Goal: Information Seeking & Learning: Learn about a topic

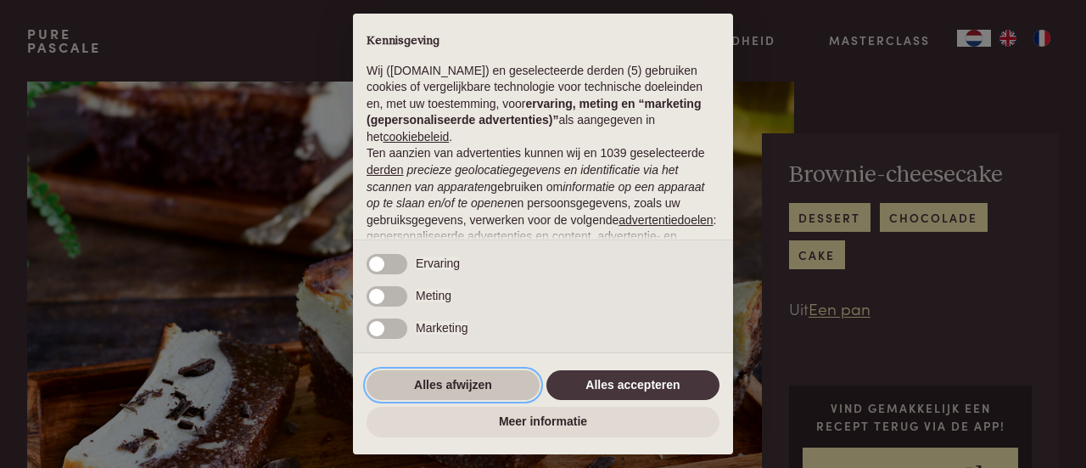
click at [471, 381] on button "Alles afwijzen" at bounding box center [453, 385] width 173 height 31
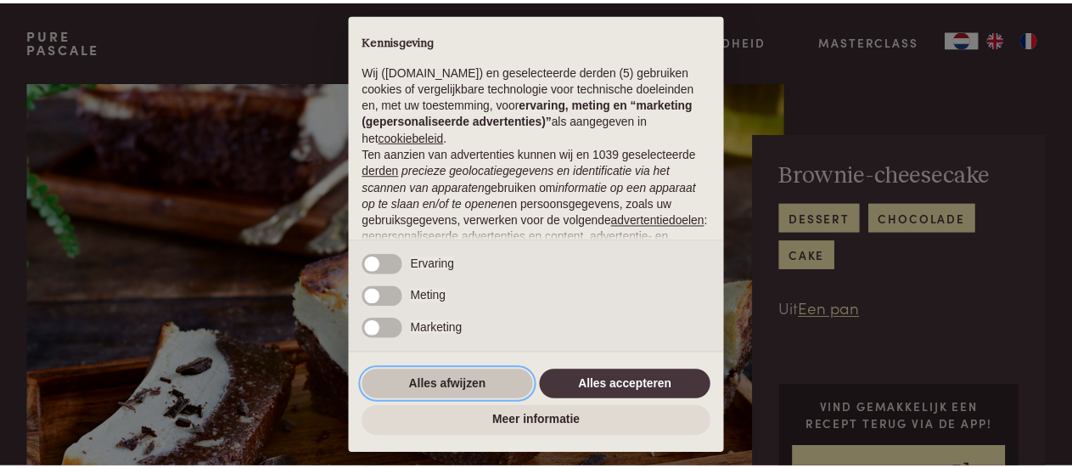
scroll to position [214, 0]
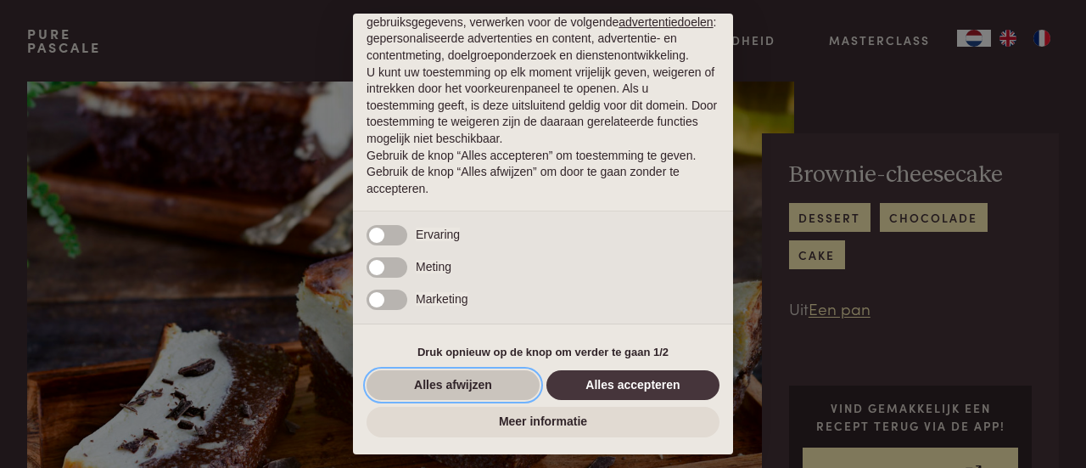
click at [465, 389] on button "Alles afwijzen" at bounding box center [453, 385] width 173 height 31
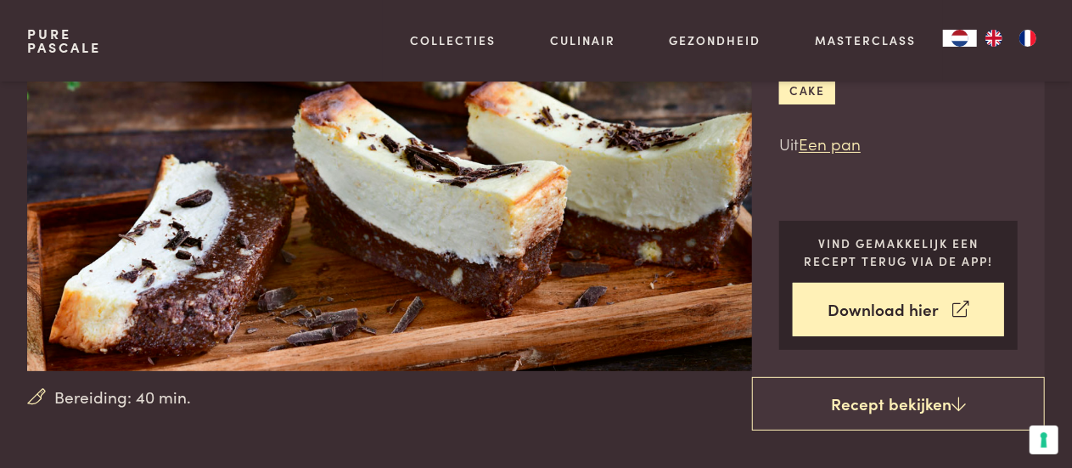
scroll to position [156, 0]
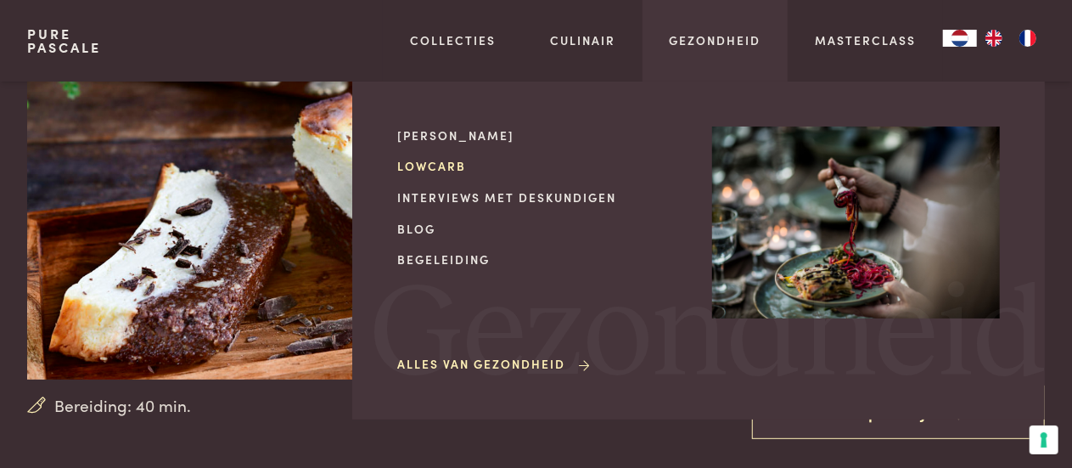
click at [438, 162] on link "Lowcarb" at bounding box center [541, 166] width 288 height 18
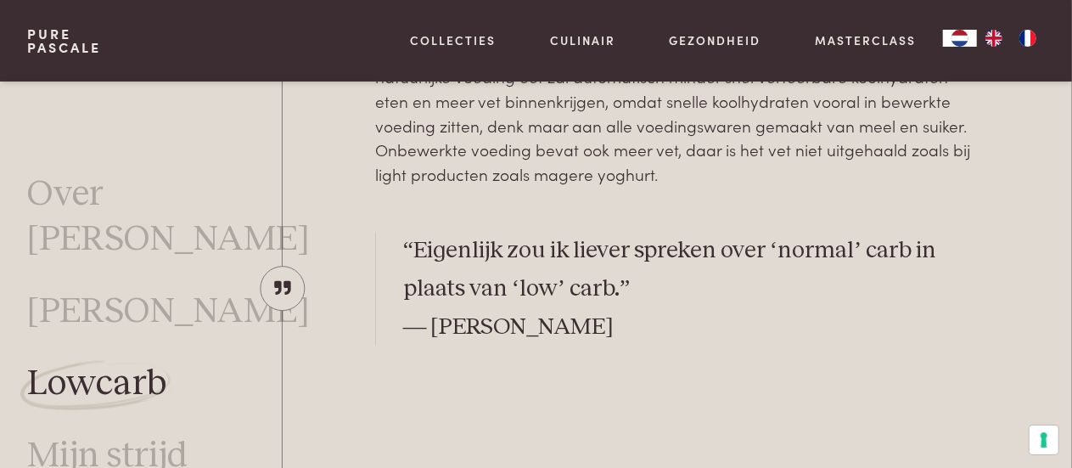
scroll to position [684, 0]
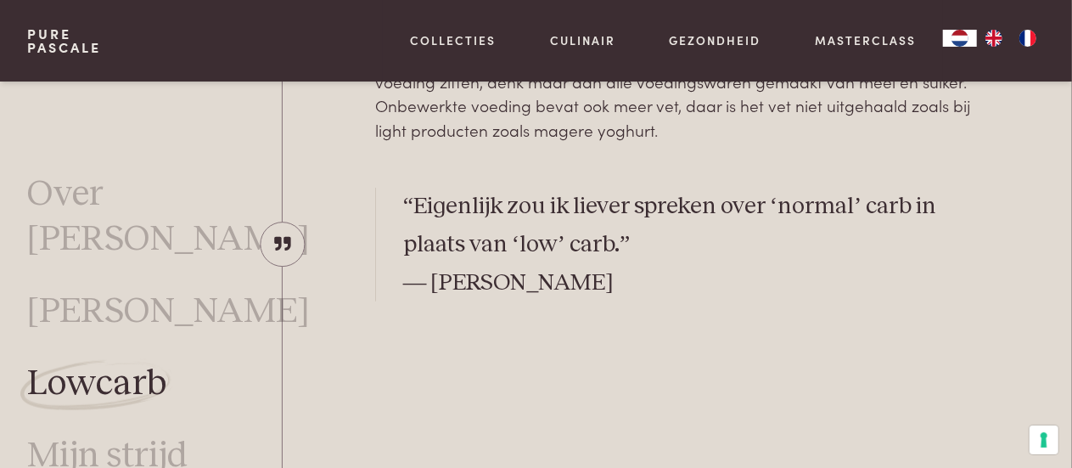
click at [738, 240] on p "“Eigenlijk zou ik liever spreken over ‘normal’ carb in plaats van ‘low’ carb.” …" at bounding box center [691, 245] width 576 height 115
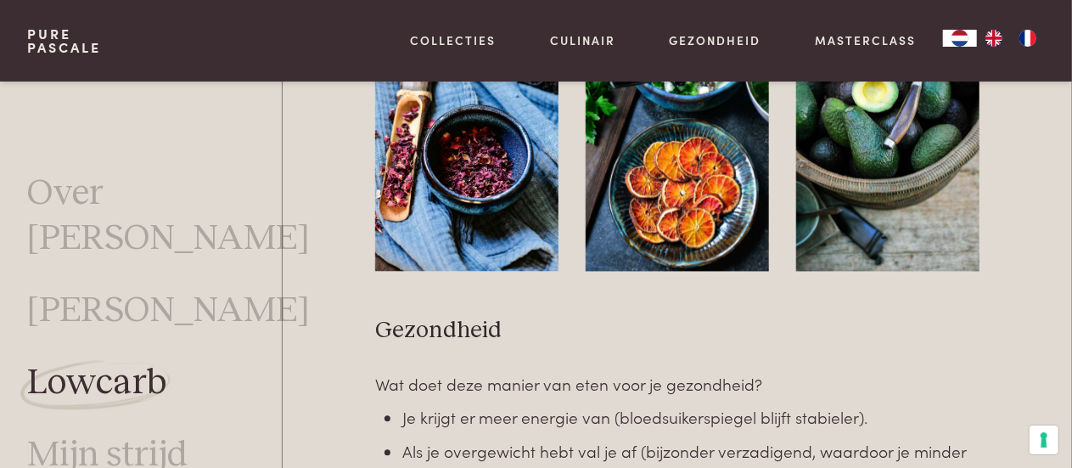
scroll to position [1969, 0]
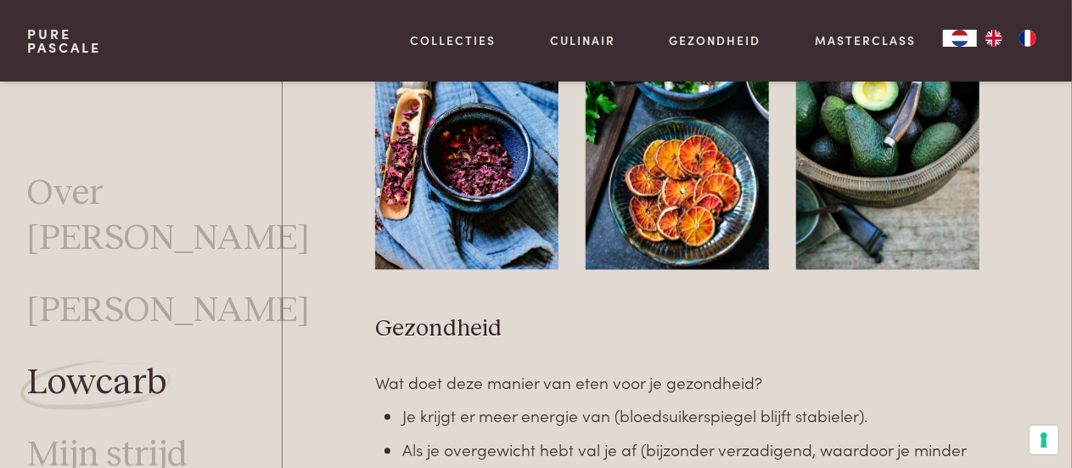
drag, startPoint x: 585, startPoint y: 177, endPoint x: 541, endPoint y: 283, distance: 114.1
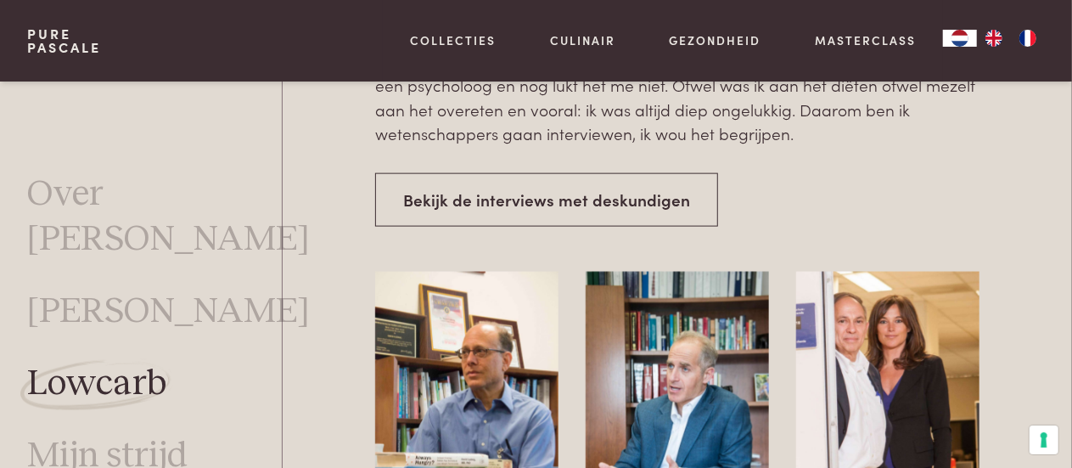
scroll to position [4248, 0]
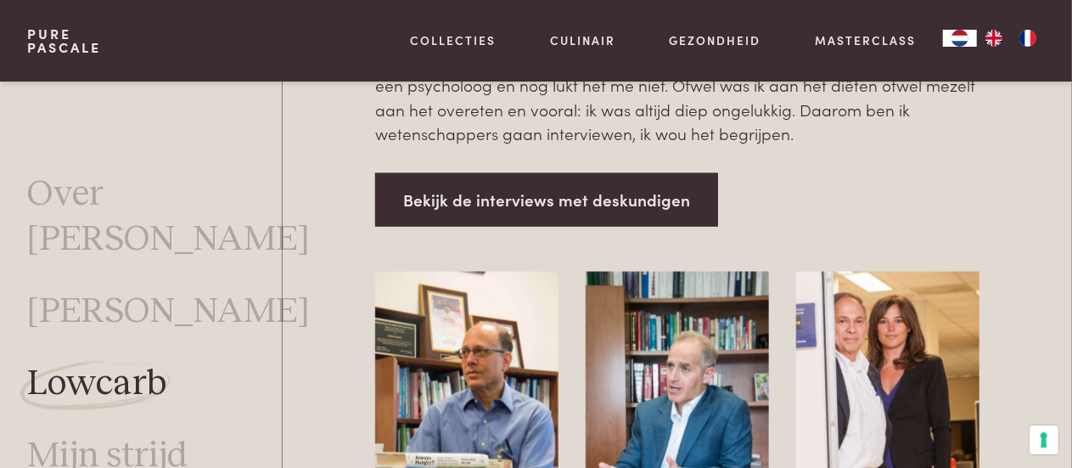
click at [633, 182] on link "Bekijk de interviews met deskundigen" at bounding box center [546, 199] width 343 height 53
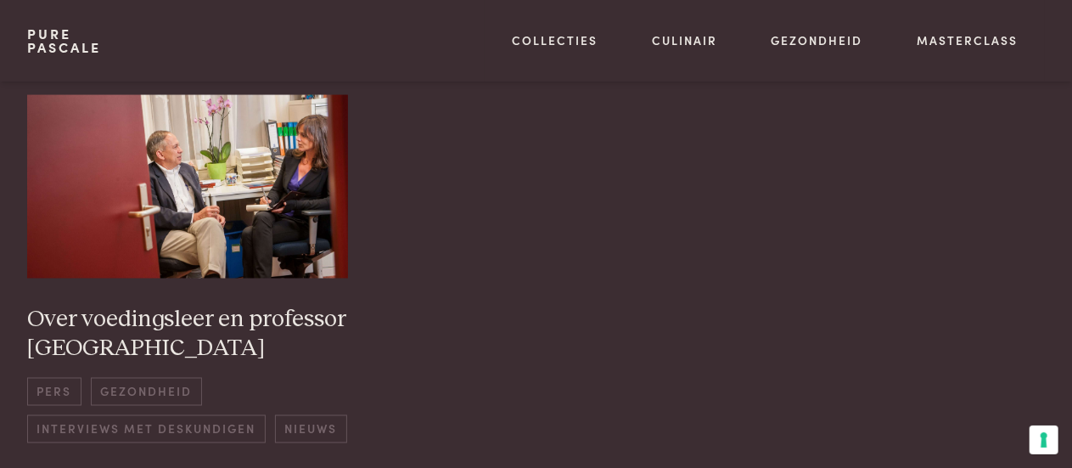
scroll to position [1303, 0]
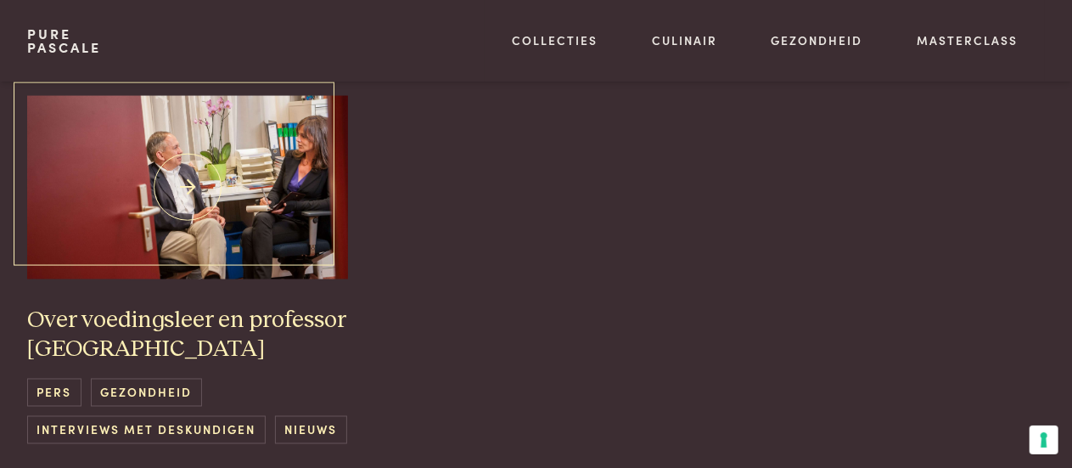
click at [196, 158] on img at bounding box center [188, 187] width 322 height 183
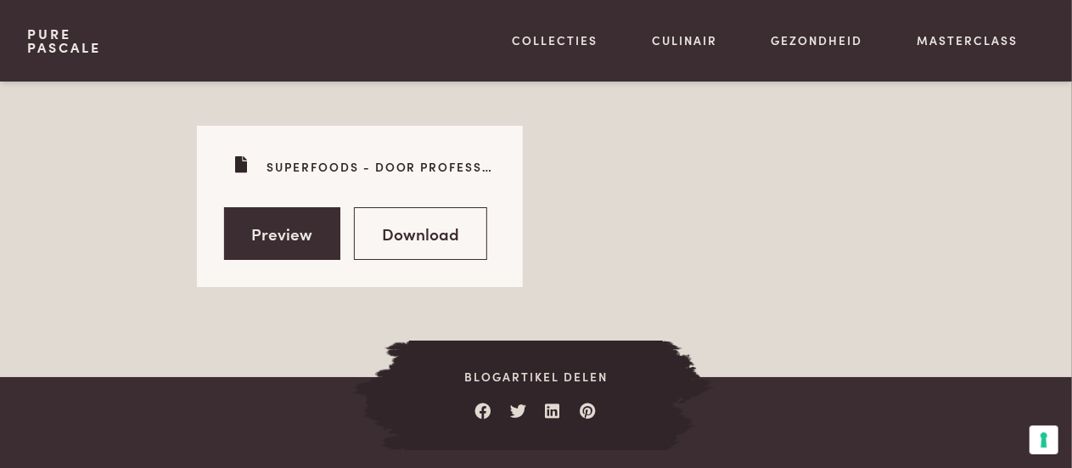
scroll to position [2988, 0]
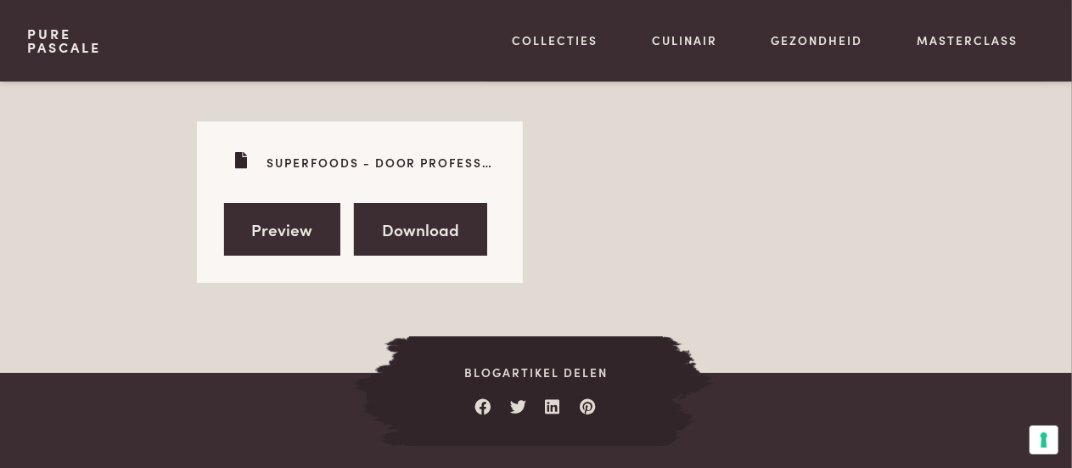
click at [417, 203] on link "Download" at bounding box center [420, 229] width 133 height 53
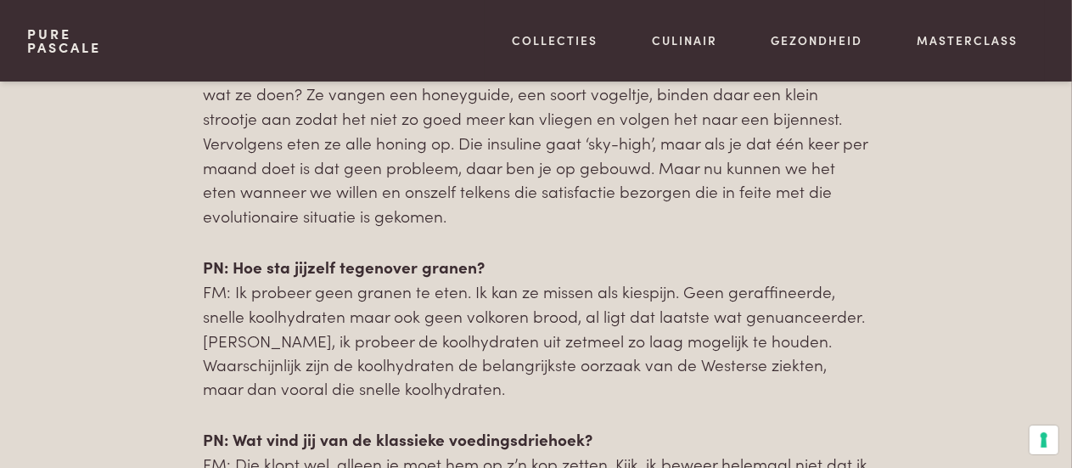
scroll to position [1224, 0]
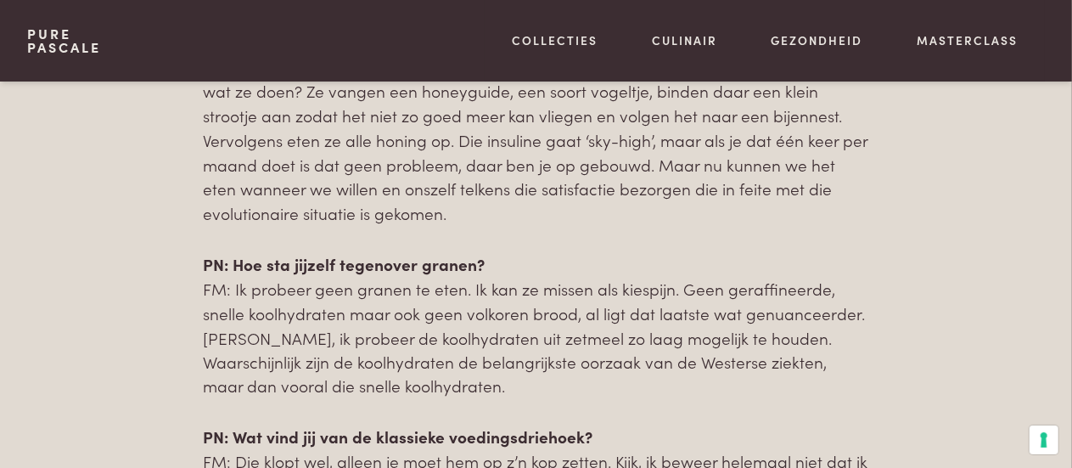
drag, startPoint x: 534, startPoint y: 323, endPoint x: 438, endPoint y: 231, distance: 133.2
click at [438, 231] on div "Het is voor mij een spannend moment, eindelijk ga ik professor Frits Muskiet on…" at bounding box center [536, 193] width 666 height 1207
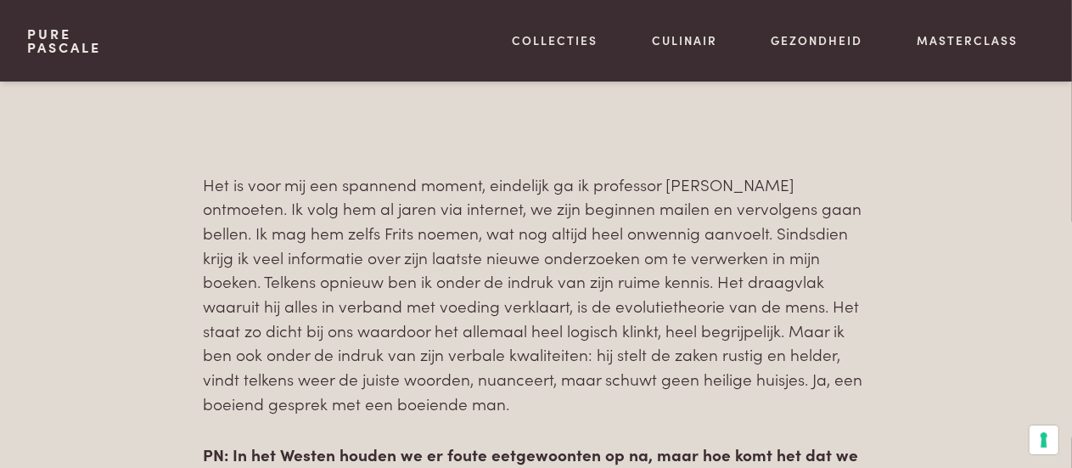
scroll to position [642, 0]
drag, startPoint x: 510, startPoint y: 324, endPoint x: 463, endPoint y: 132, distance: 198.2
